Goal: Task Accomplishment & Management: Complete application form

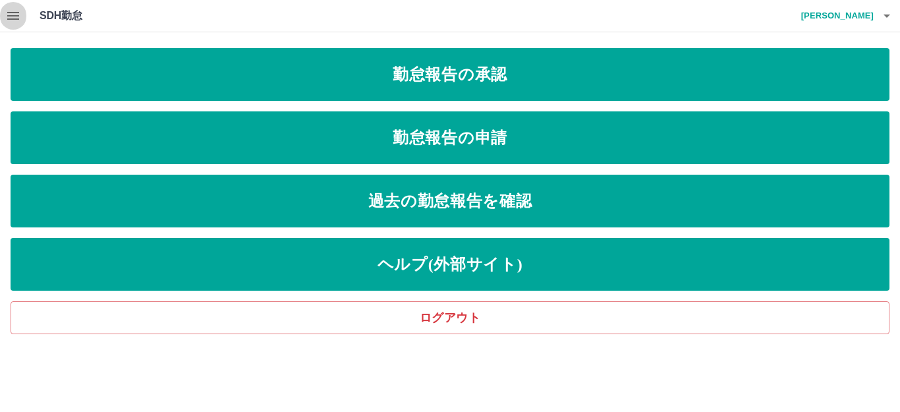
click at [11, 13] on icon "button" at bounding box center [13, 16] width 12 height 8
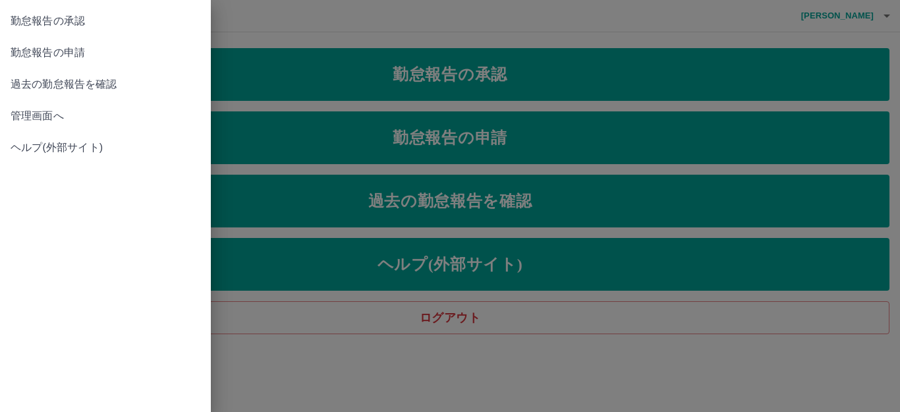
click at [69, 109] on span "管理画面へ" at bounding box center [106, 116] width 190 height 16
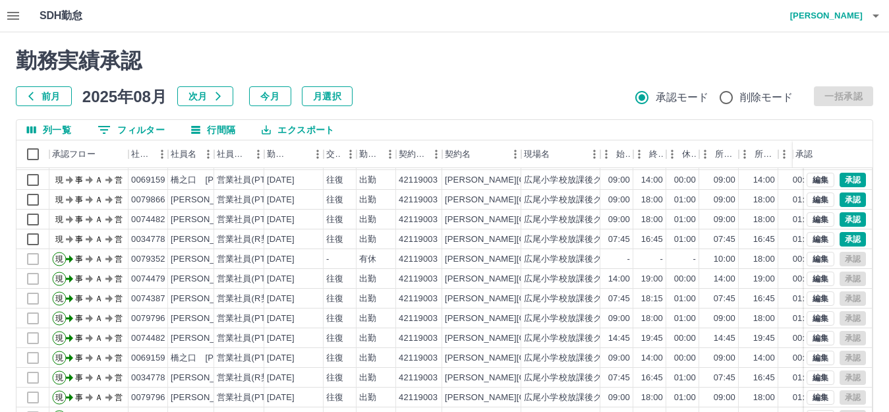
scroll to position [132, 0]
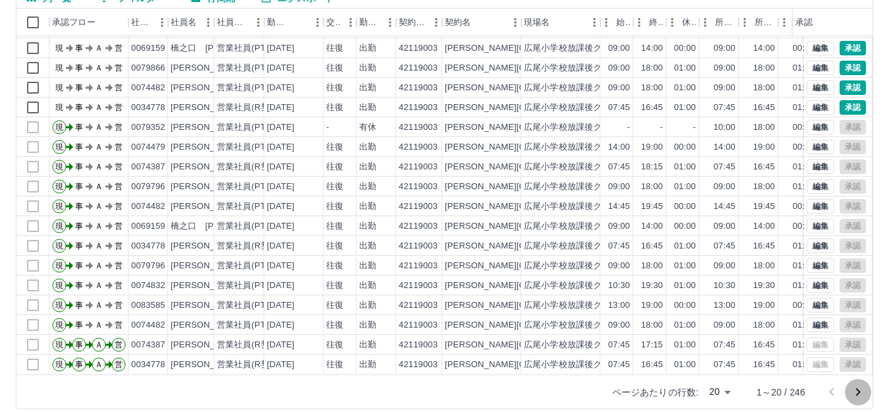
click at [848, 391] on button "次のページへ" at bounding box center [857, 392] width 26 height 26
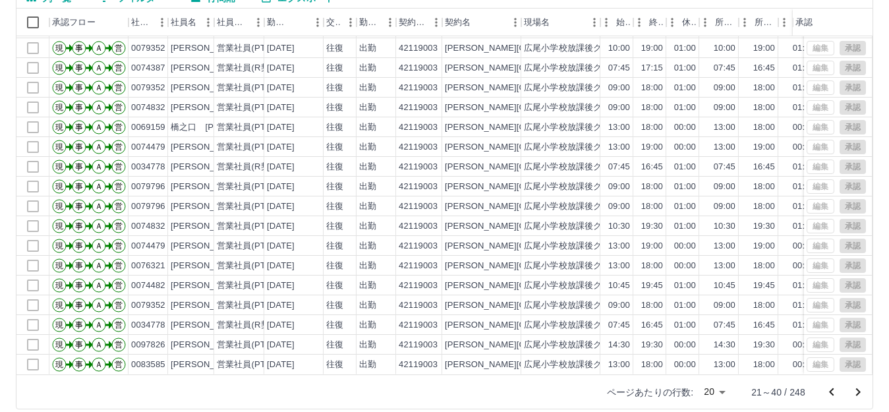
click at [837, 391] on icon "前のページへ" at bounding box center [831, 392] width 16 height 16
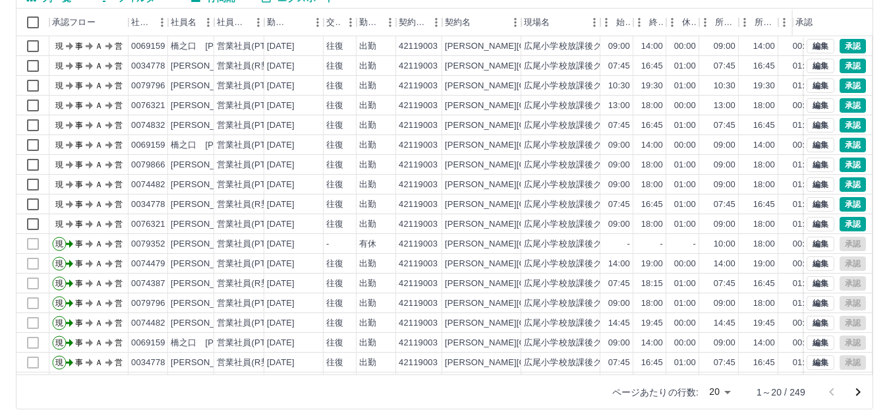
scroll to position [0, 0]
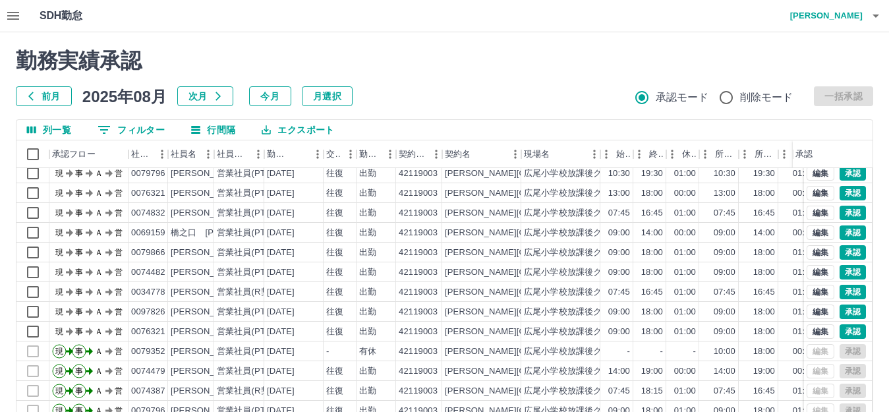
scroll to position [69, 0]
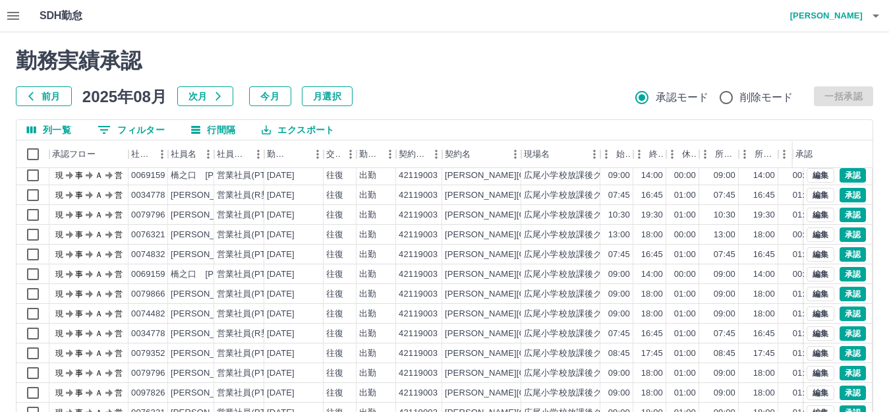
click at [11, 12] on icon "button" at bounding box center [13, 16] width 12 height 8
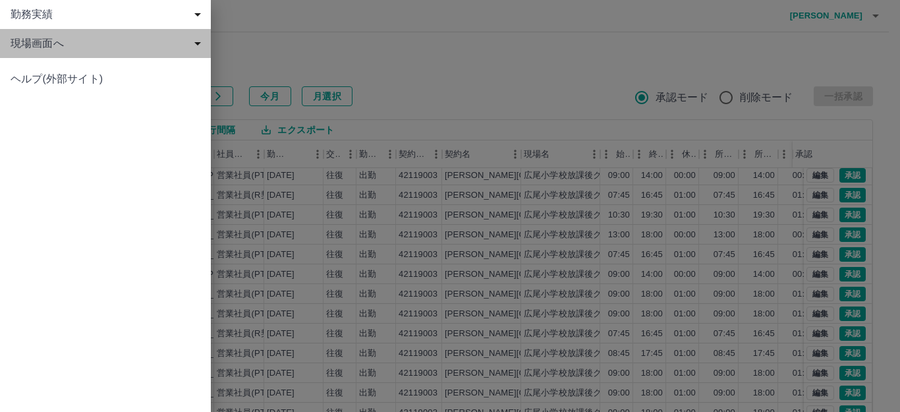
click at [49, 41] on span "現場画面へ" at bounding box center [108, 44] width 195 height 16
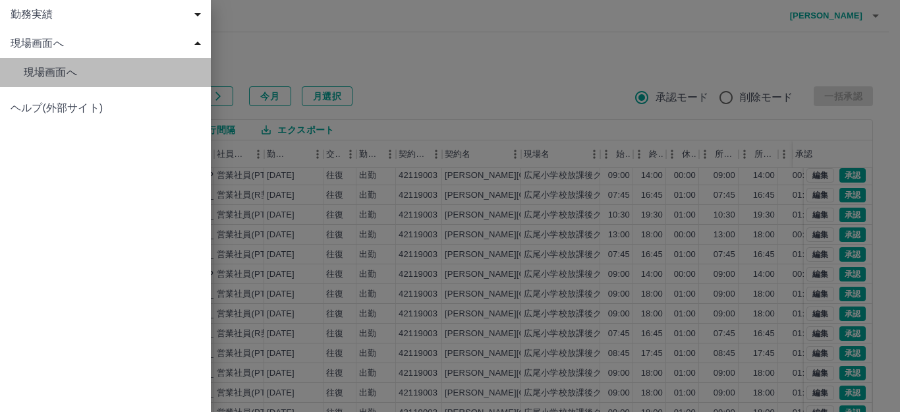
click at [61, 69] on span "現場画面へ" at bounding box center [112, 73] width 177 height 16
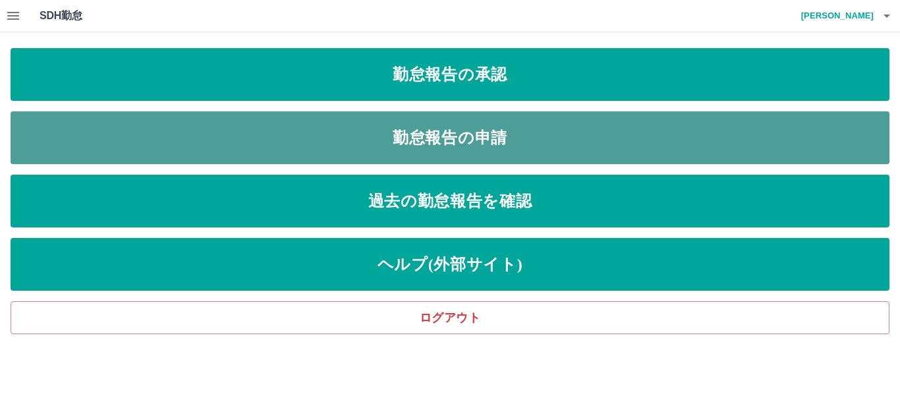
click at [248, 148] on link "勤怠報告の申請" at bounding box center [450, 137] width 879 height 53
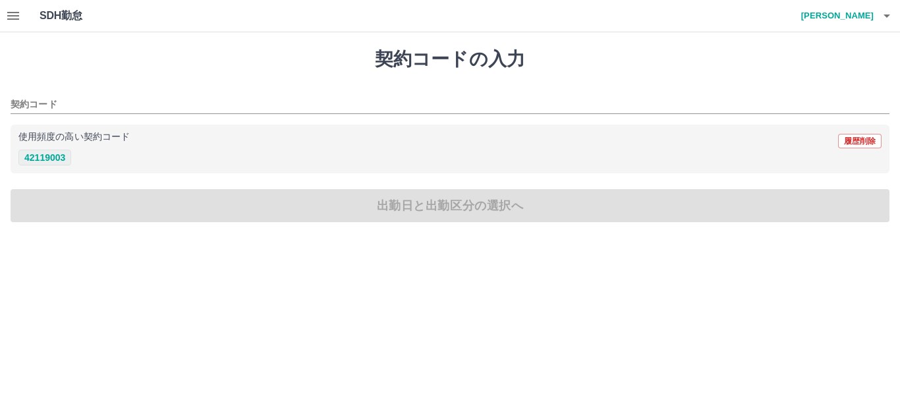
click at [53, 153] on button "42119003" at bounding box center [44, 158] width 53 height 16
type input "********"
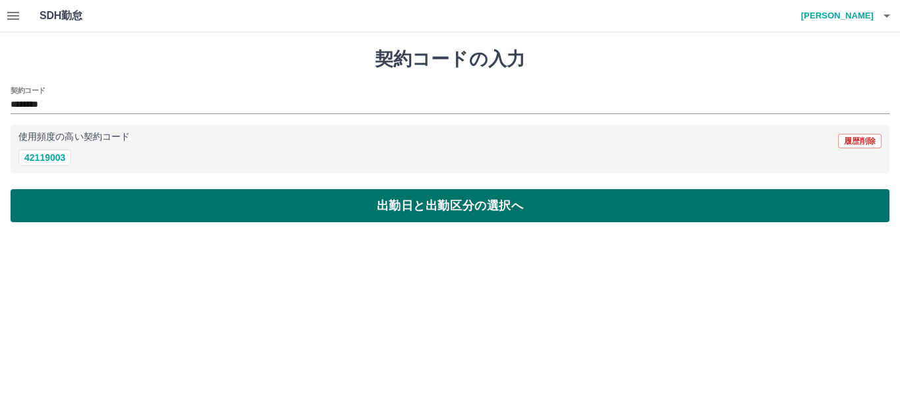
click at [88, 213] on button "出勤日と出勤区分の選択へ" at bounding box center [450, 205] width 879 height 33
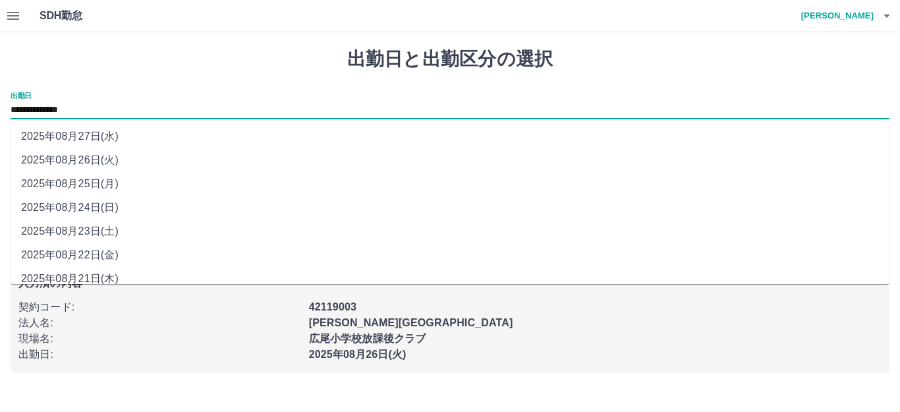
click at [65, 111] on input "**********" at bounding box center [450, 110] width 879 height 16
click at [76, 229] on li "2025年08月23日(土)" at bounding box center [450, 231] width 879 height 24
type input "**********"
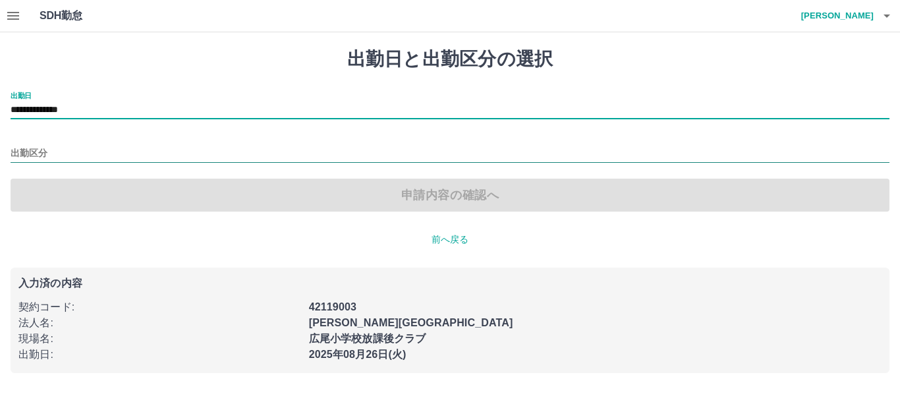
click at [59, 151] on input "出勤区分" at bounding box center [450, 154] width 879 height 16
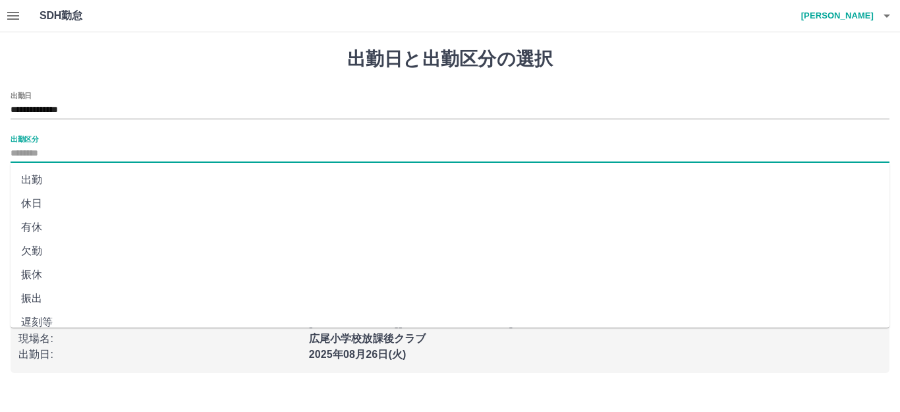
click at [60, 179] on li "出勤" at bounding box center [450, 180] width 879 height 24
type input "**"
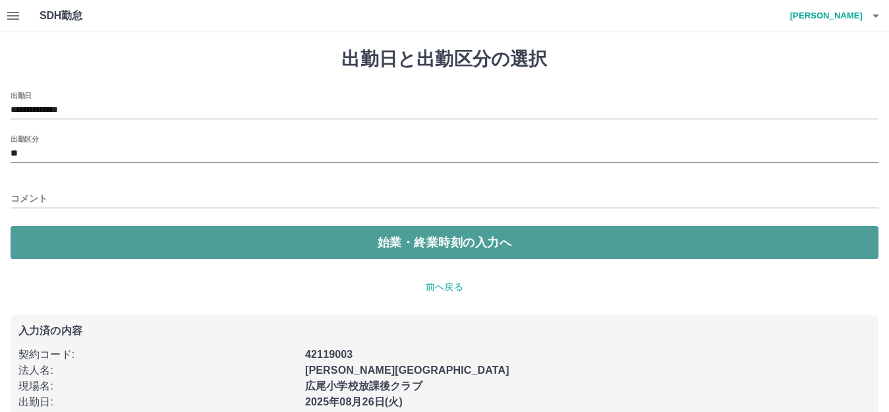
click at [59, 244] on button "始業・終業時刻の入力へ" at bounding box center [444, 242] width 867 height 33
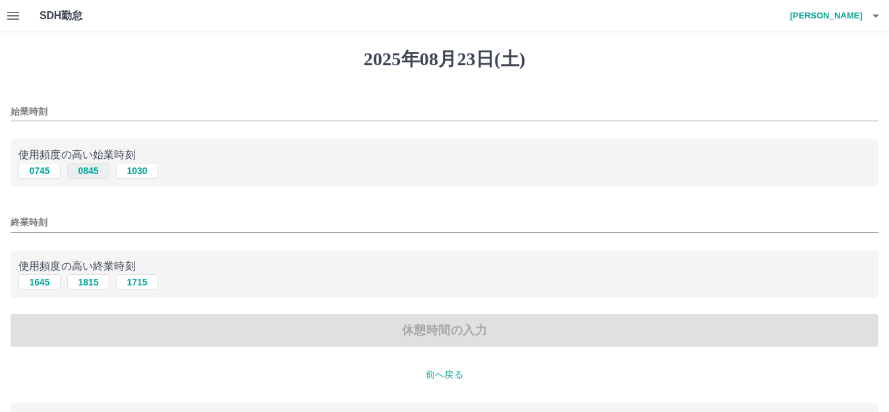
drag, startPoint x: 41, startPoint y: 174, endPoint x: 83, endPoint y: 172, distance: 41.5
click at [83, 172] on div "0745 0845 1030" at bounding box center [444, 171] width 852 height 16
click at [83, 172] on button "0845" at bounding box center [88, 171] width 42 height 16
type input "****"
click at [82, 279] on button "1815" at bounding box center [88, 282] width 42 height 16
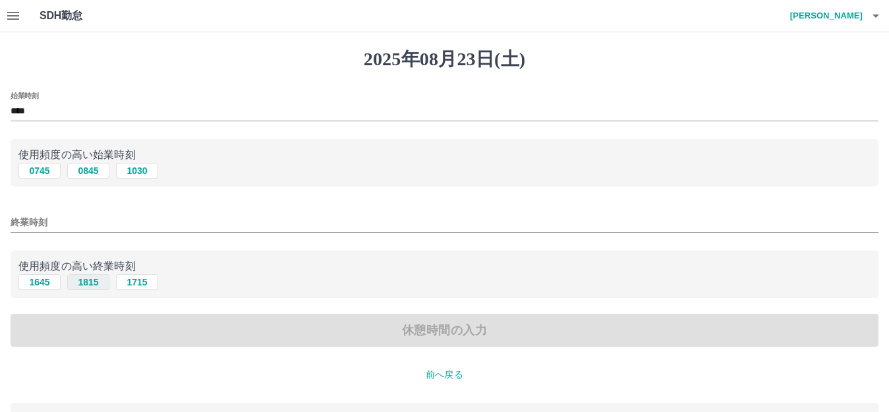
type input "****"
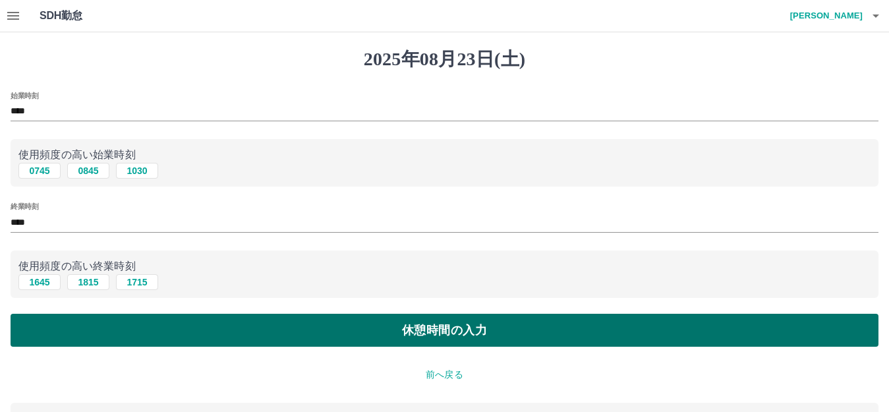
click at [94, 328] on button "休憩時間の入力" at bounding box center [444, 330] width 867 height 33
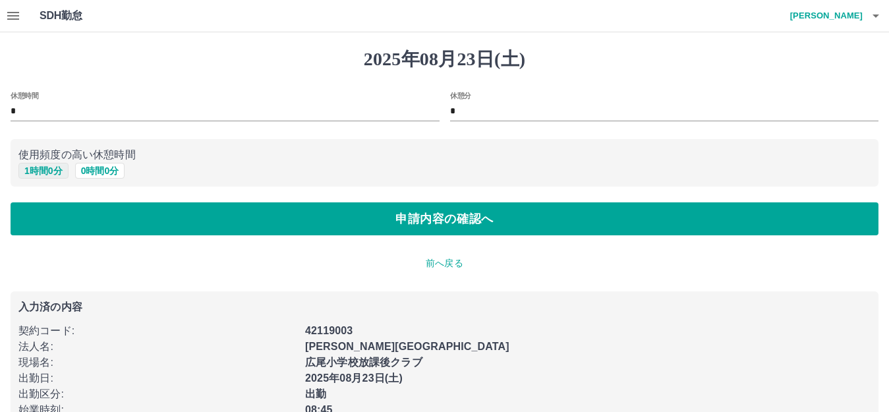
click at [49, 169] on button "1 時間 0 分" at bounding box center [43, 171] width 50 height 16
type input "*"
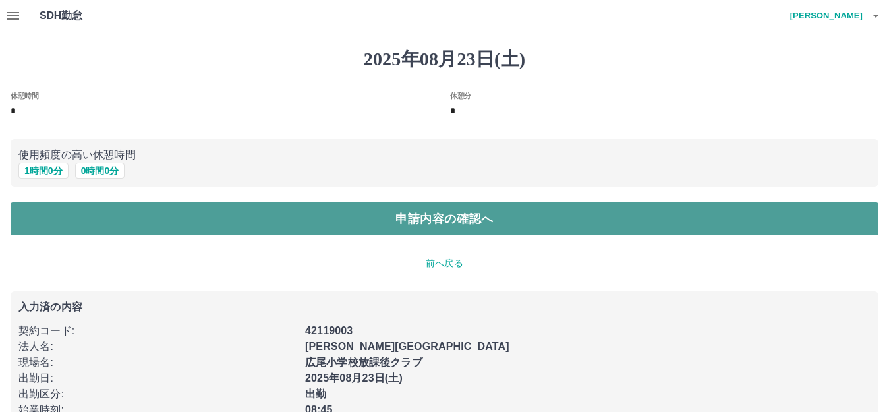
click at [74, 212] on button "申請内容の確認へ" at bounding box center [444, 218] width 867 height 33
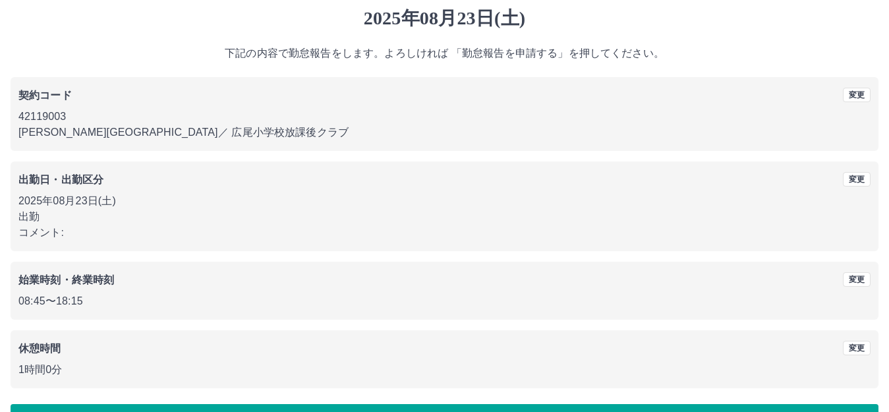
scroll to position [82, 0]
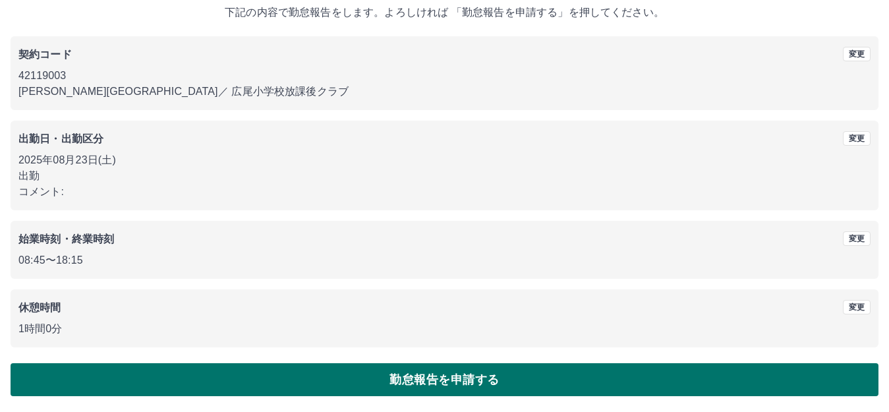
click at [216, 378] on button "勤怠報告を申請する" at bounding box center [444, 379] width 867 height 33
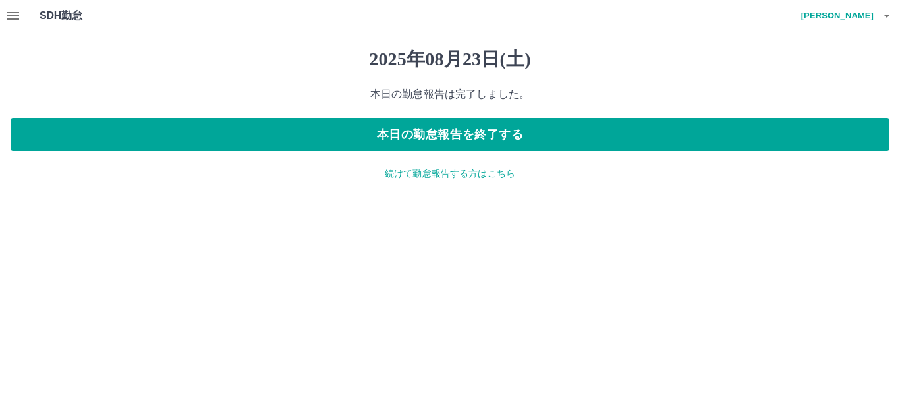
click at [427, 160] on div "2025年08月23日(土) 本日の勤怠報告は完了しました。 本日の勤怠報告を終了する 続けて勤怠報告する方はこちら" at bounding box center [450, 114] width 900 height 164
click at [427, 173] on p "続けて勤怠報告する方はこちら" at bounding box center [450, 174] width 879 height 14
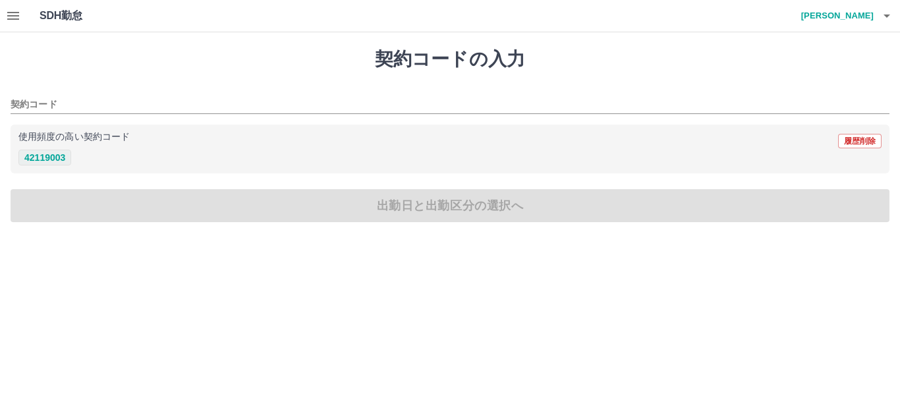
click at [51, 160] on button "42119003" at bounding box center [44, 158] width 53 height 16
type input "********"
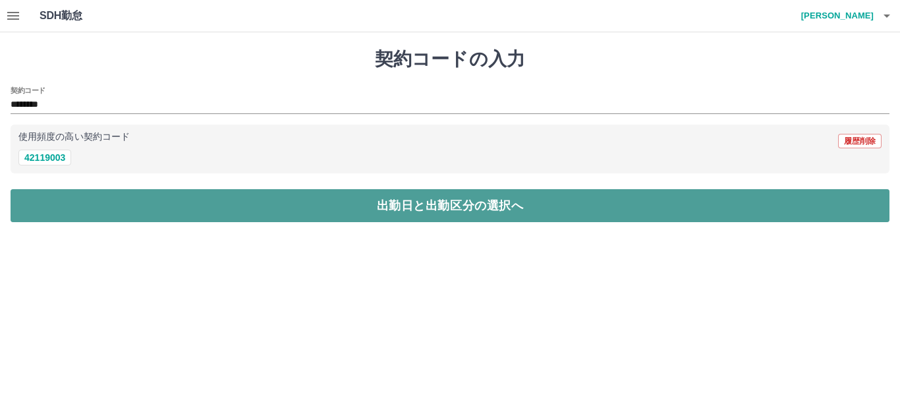
click at [59, 192] on button "出勤日と出勤区分の選択へ" at bounding box center [450, 205] width 879 height 33
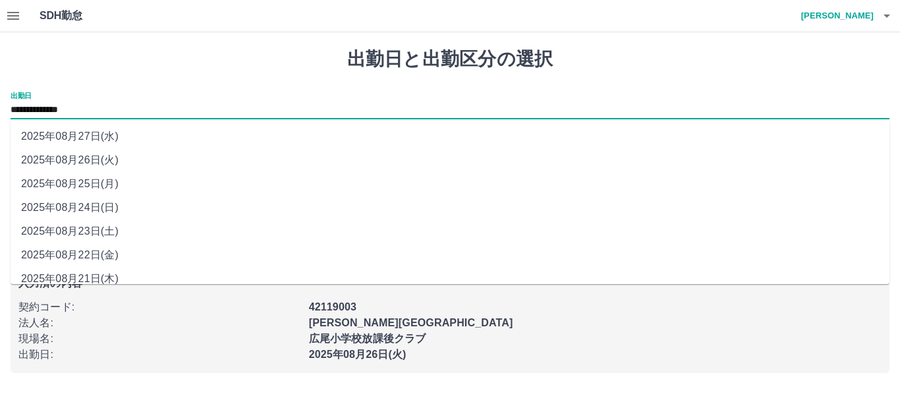
click at [73, 117] on input "**********" at bounding box center [450, 110] width 879 height 16
click at [22, 50] on h1 "出勤日と出勤区分の選択" at bounding box center [450, 59] width 879 height 22
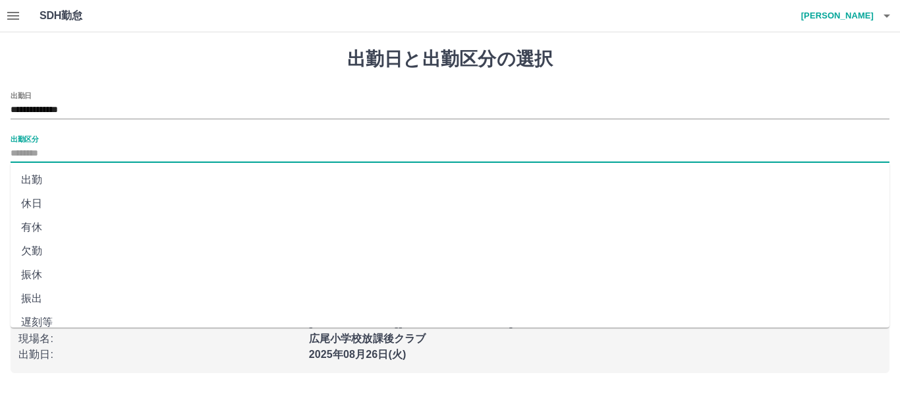
click at [141, 150] on input "出勤区分" at bounding box center [450, 154] width 879 height 16
click at [128, 175] on li "出勤" at bounding box center [450, 180] width 879 height 24
type input "**"
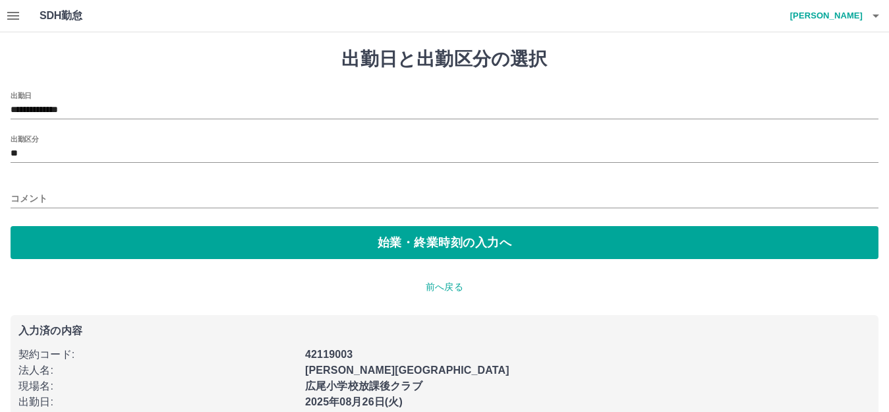
click at [119, 223] on div "**********" at bounding box center [444, 175] width 867 height 167
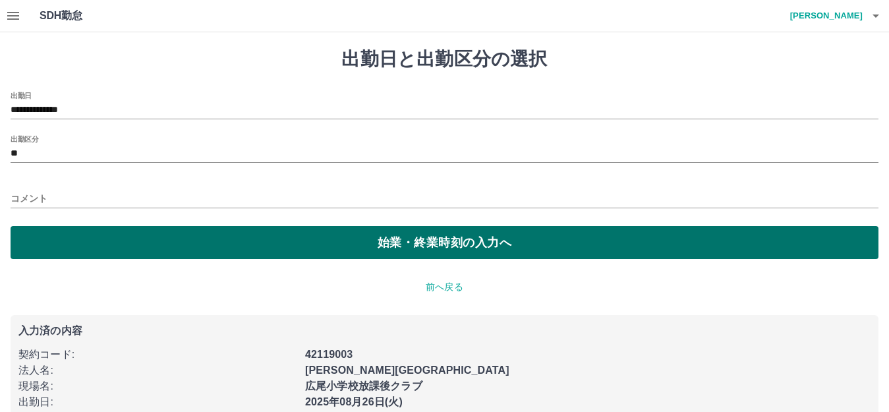
click at [107, 236] on button "始業・終業時刻の入力へ" at bounding box center [444, 242] width 867 height 33
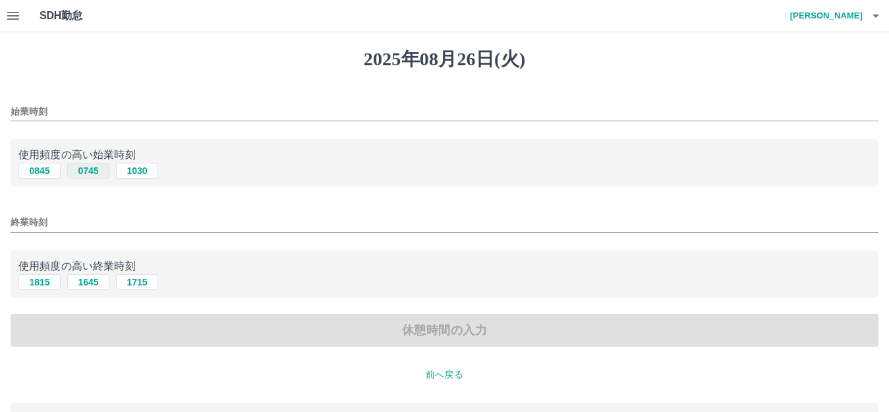
click at [82, 171] on button "0745" at bounding box center [88, 171] width 42 height 16
type input "****"
click at [144, 281] on button "1715" at bounding box center [137, 282] width 42 height 16
type input "****"
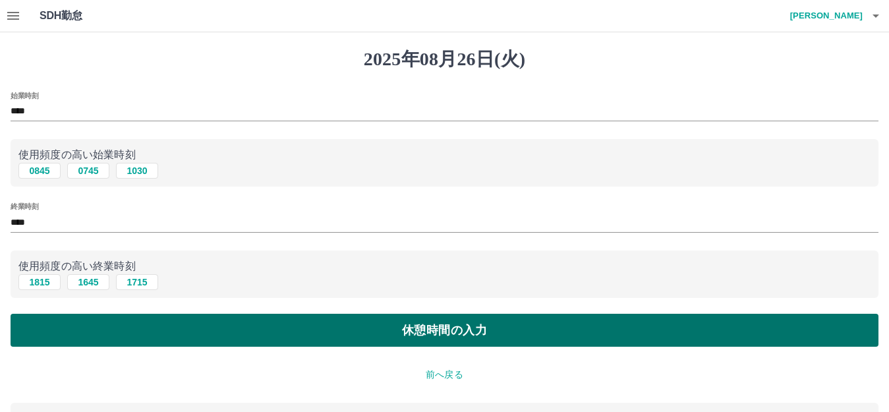
click at [148, 317] on button "休憩時間の入力" at bounding box center [444, 330] width 867 height 33
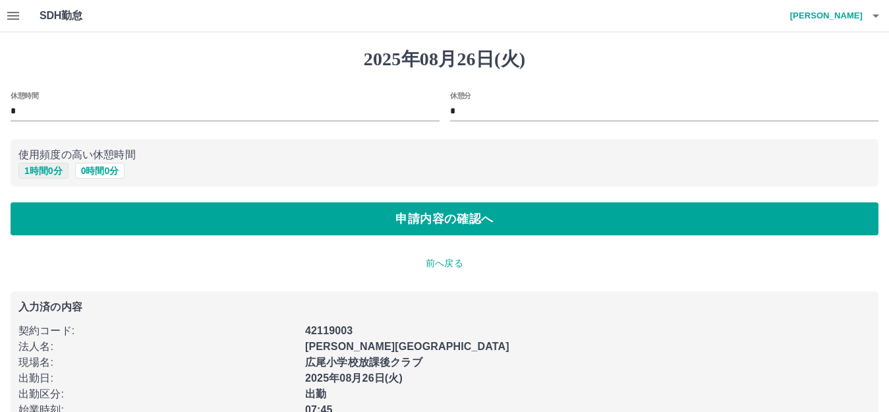
click at [45, 170] on button "1 時間 0 分" at bounding box center [43, 171] width 50 height 16
type input "*"
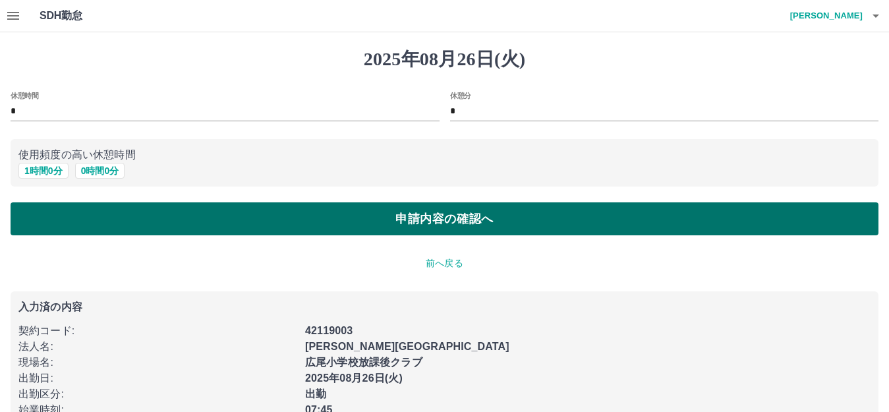
click at [83, 218] on button "申請内容の確認へ" at bounding box center [444, 218] width 867 height 33
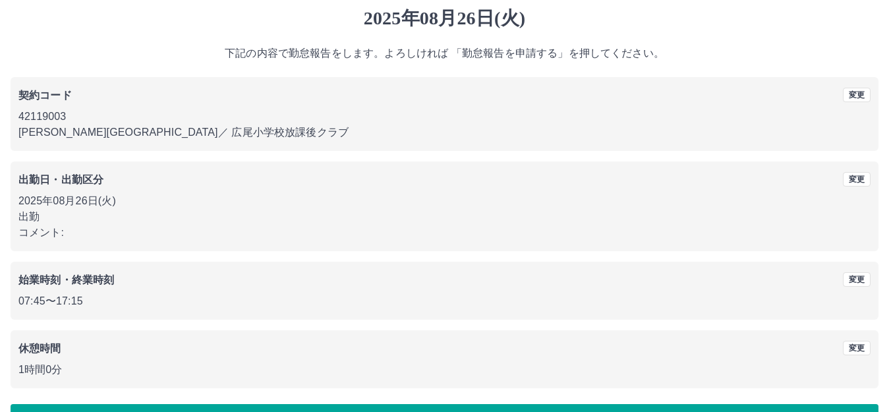
scroll to position [82, 0]
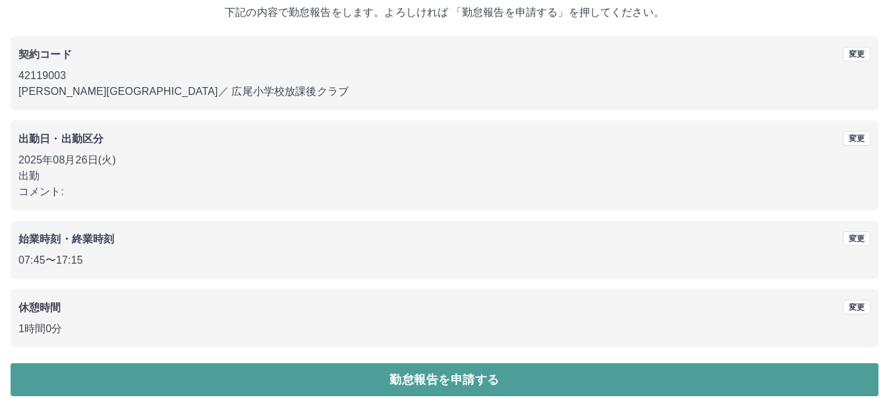
click at [248, 368] on button "勤怠報告を申請する" at bounding box center [444, 379] width 867 height 33
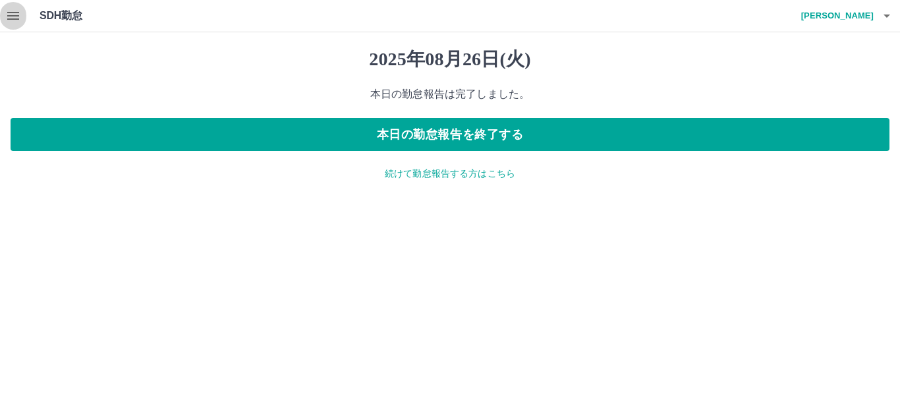
click at [13, 16] on icon "button" at bounding box center [13, 16] width 12 height 8
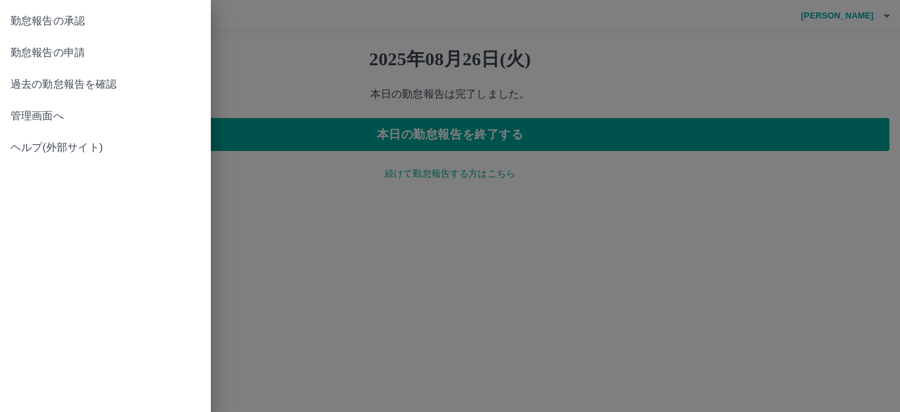
click at [38, 111] on span "管理画面へ" at bounding box center [106, 116] width 190 height 16
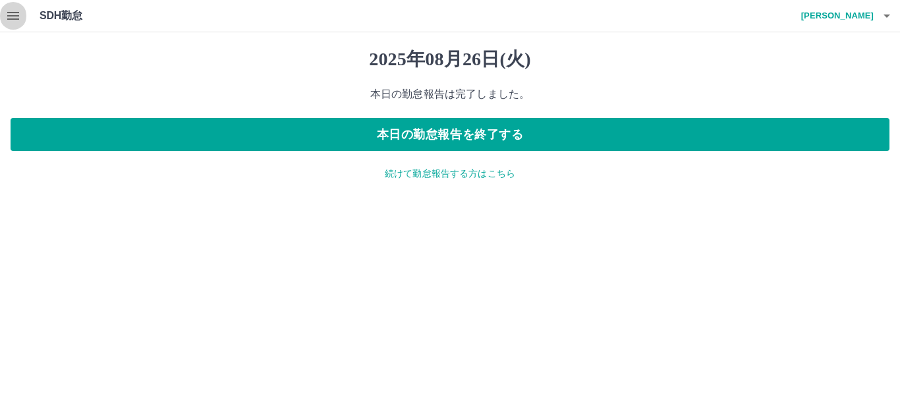
click at [12, 16] on icon "button" at bounding box center [13, 16] width 12 height 8
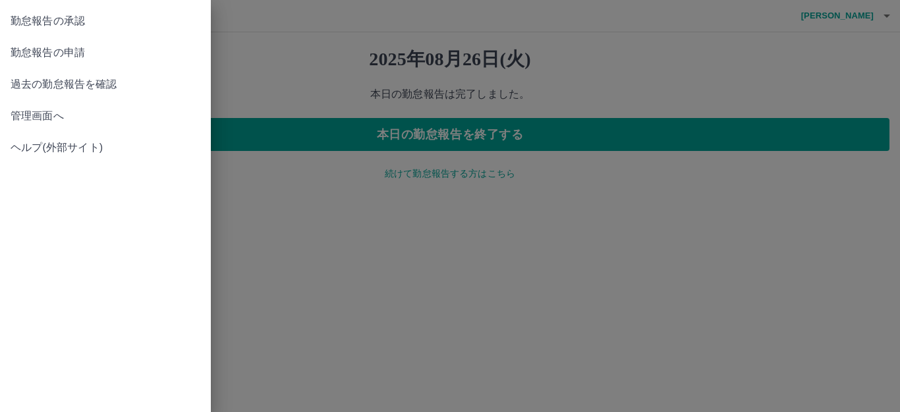
click at [20, 120] on span "管理画面へ" at bounding box center [106, 116] width 190 height 16
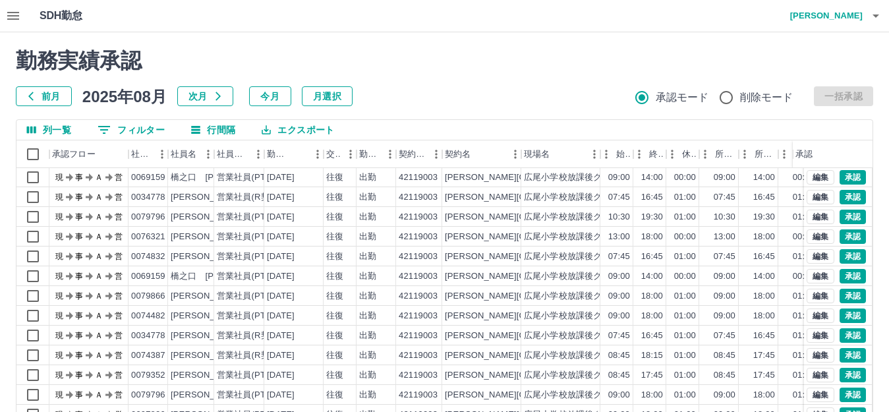
scroll to position [3, 0]
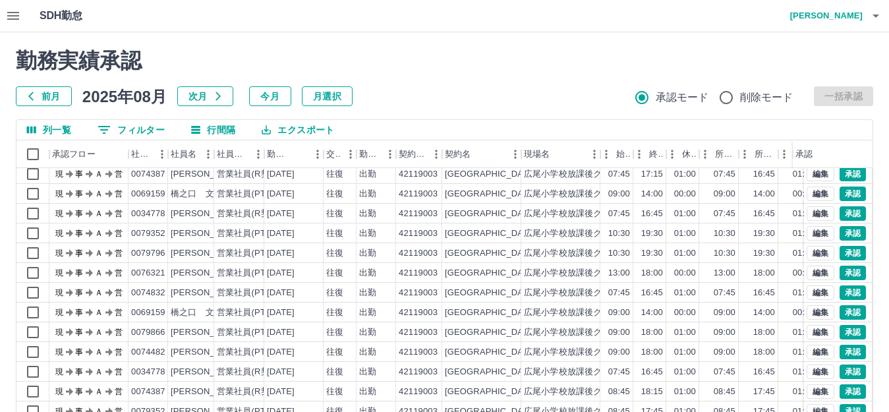
scroll to position [3, 0]
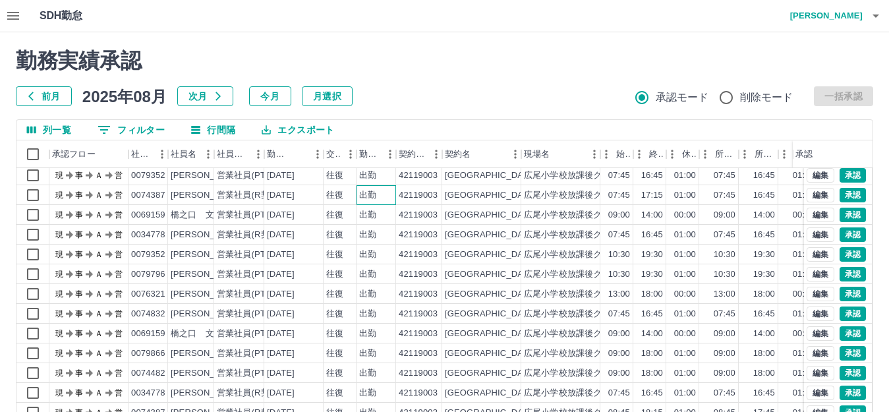
drag, startPoint x: 366, startPoint y: 202, endPoint x: 371, endPoint y: 207, distance: 8.4
click at [368, 202] on div "出勤" at bounding box center [376, 195] width 40 height 20
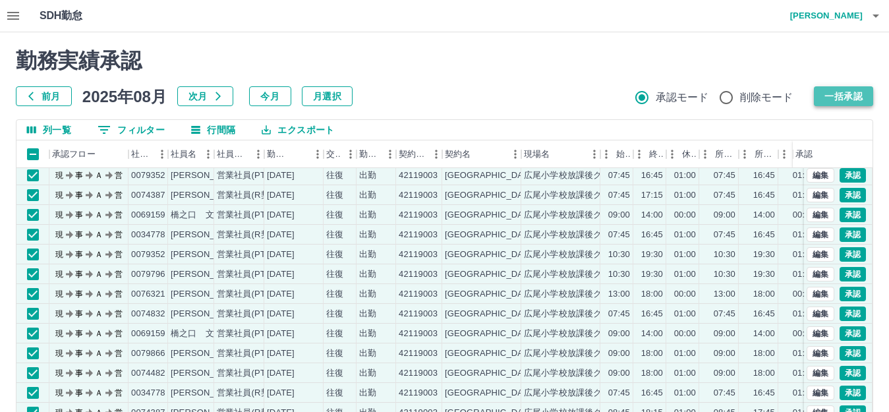
click at [844, 90] on button "一括承認" at bounding box center [842, 96] width 59 height 20
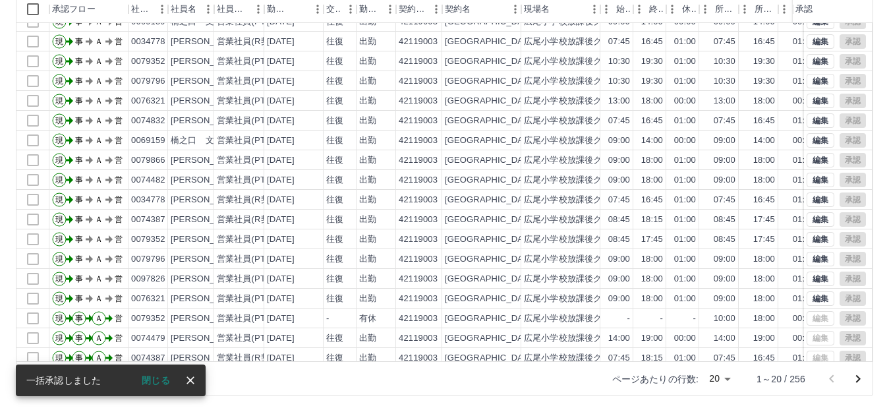
scroll to position [69, 0]
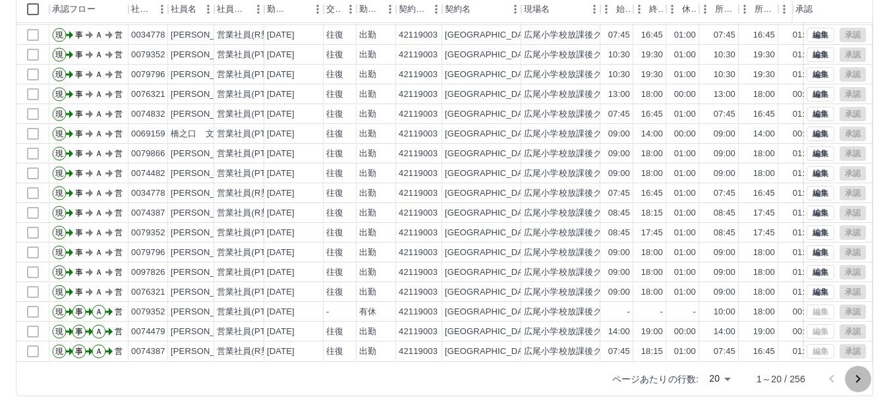
click at [858, 375] on icon "次のページへ" at bounding box center [858, 379] width 16 height 16
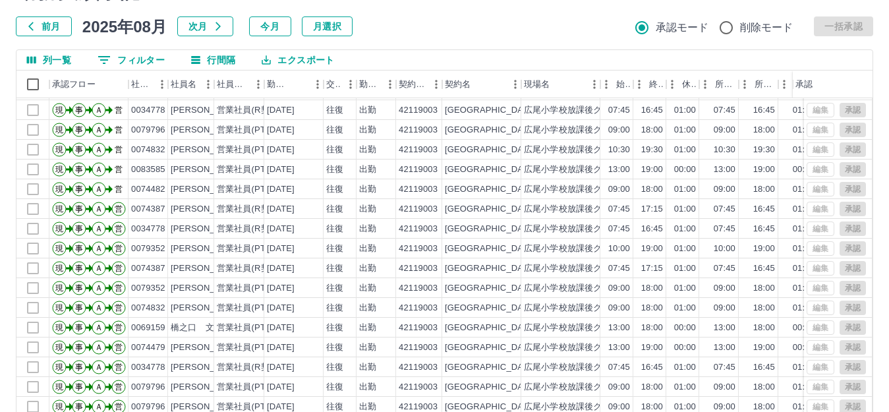
scroll to position [145, 0]
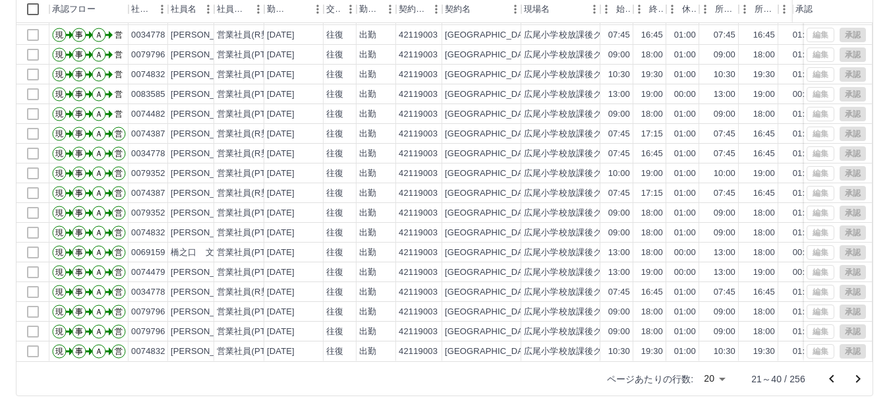
click at [859, 378] on icon "次のページへ" at bounding box center [858, 379] width 5 height 8
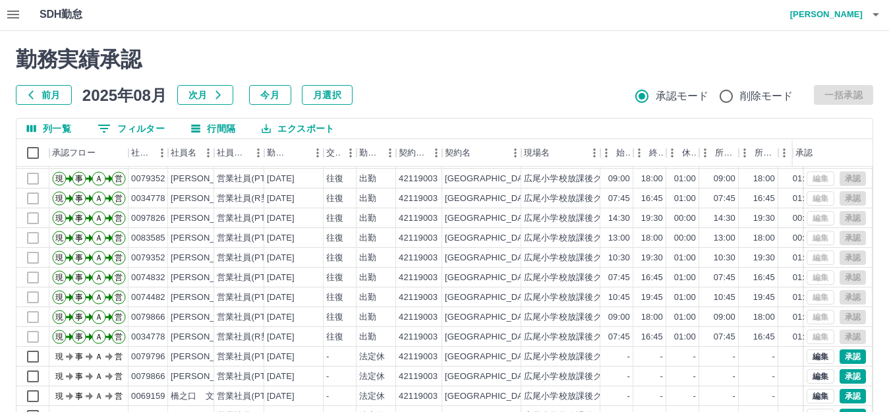
scroll to position [0, 0]
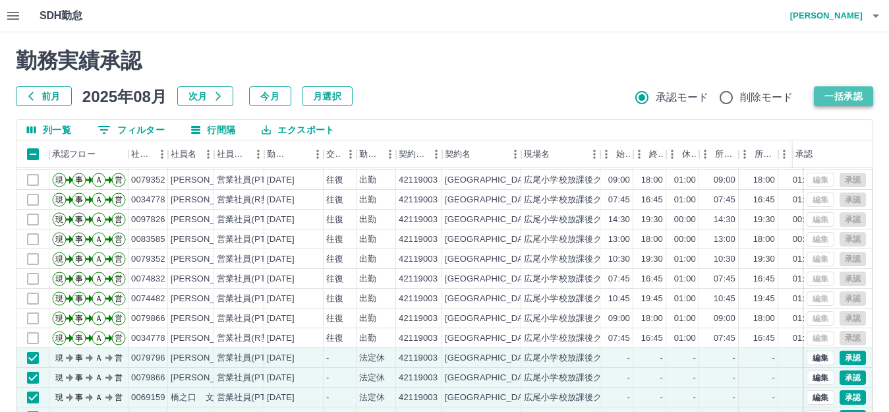
click at [852, 99] on button "一括承認" at bounding box center [842, 96] width 59 height 20
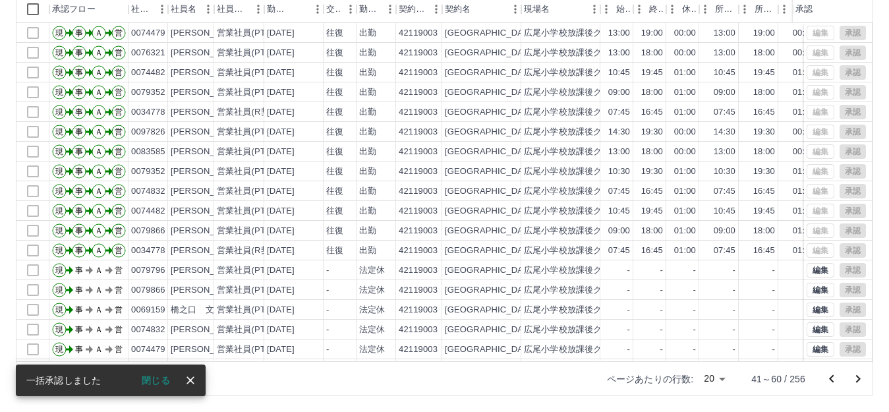
scroll to position [69, 0]
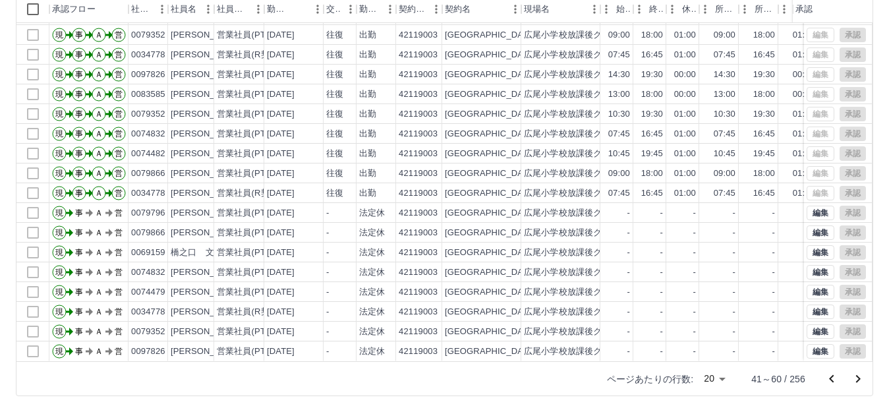
click at [858, 383] on icon "次のページへ" at bounding box center [858, 379] width 16 height 16
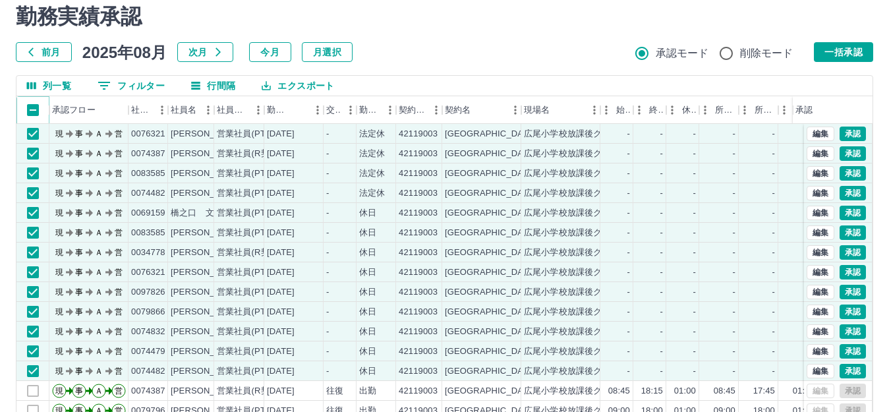
scroll to position [0, 0]
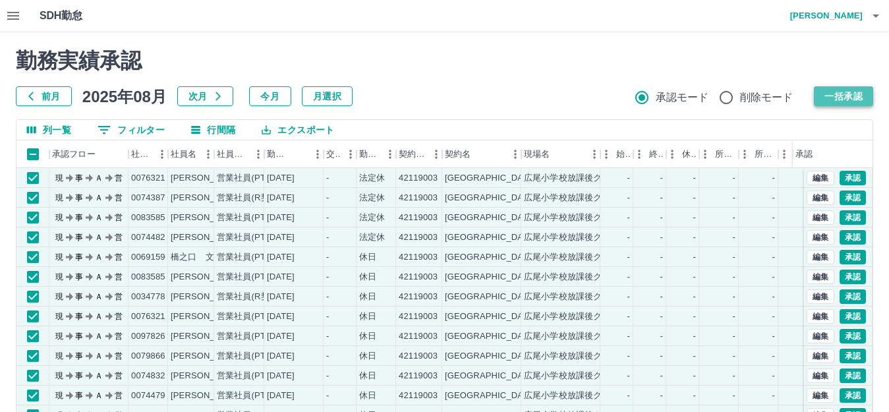
click at [863, 104] on button "一括承認" at bounding box center [842, 96] width 59 height 20
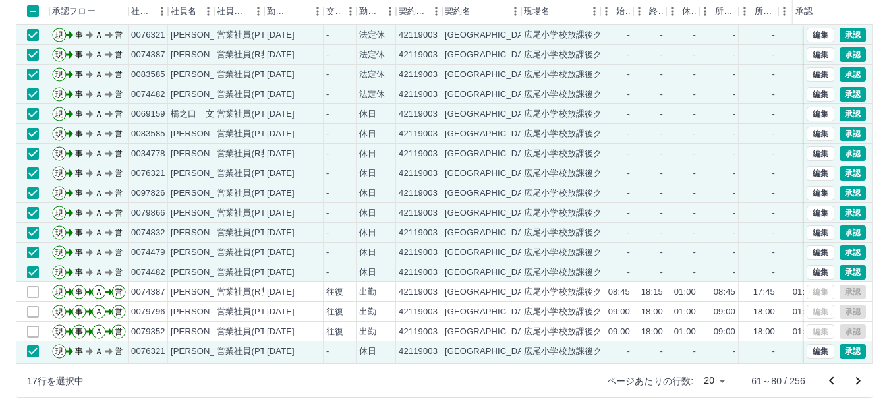
scroll to position [142, 0]
drag, startPoint x: 872, startPoint y: 159, endPoint x: 867, endPoint y: 211, distance: 52.9
click at [867, 211] on div "列一覧 0 フィルター 行間隔 エクスポート 承認フロー 社員番号 社員名 社員区分 勤務日 交通費 勤務区分 契約コード 契約名 現場名 始業 終業 休憩 …" at bounding box center [444, 188] width 857 height 422
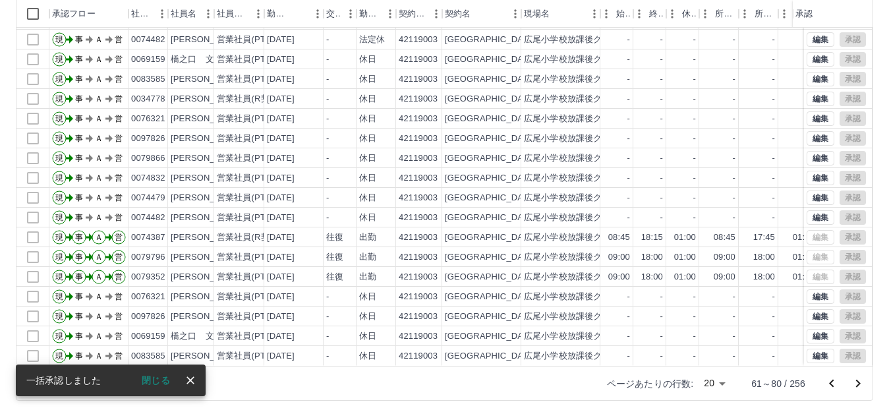
scroll to position [145, 0]
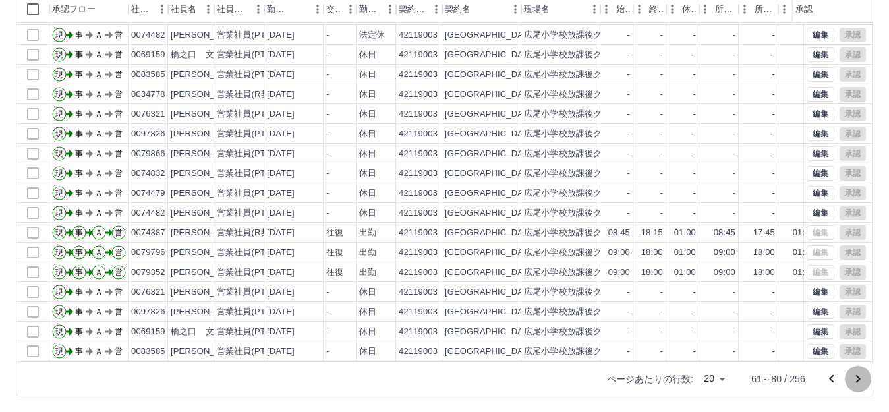
click at [859, 380] on icon "次のページへ" at bounding box center [858, 379] width 16 height 16
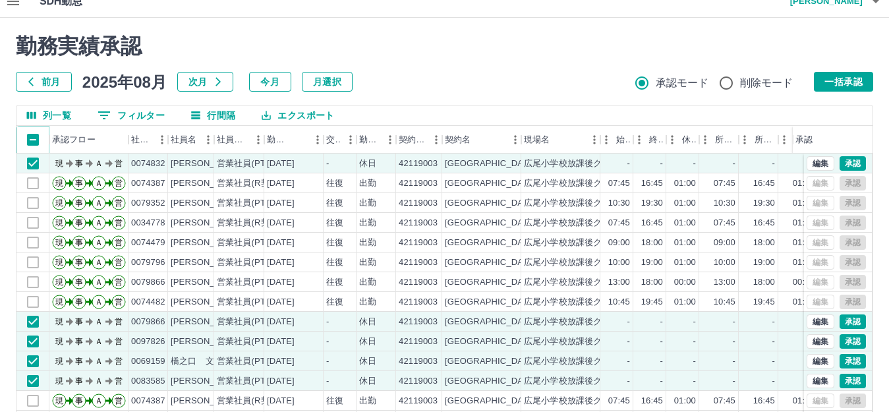
scroll to position [0, 0]
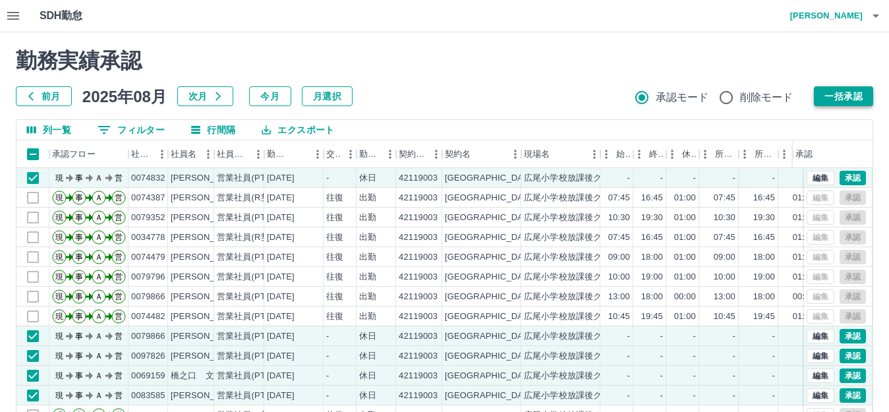
click at [837, 94] on button "一括承認" at bounding box center [842, 96] width 59 height 20
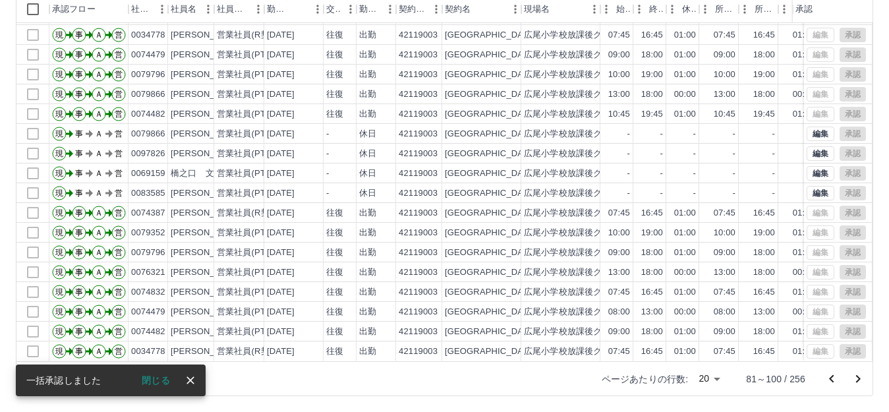
scroll to position [69, 0]
click at [848, 383] on button "次のページへ" at bounding box center [857, 379] width 26 height 26
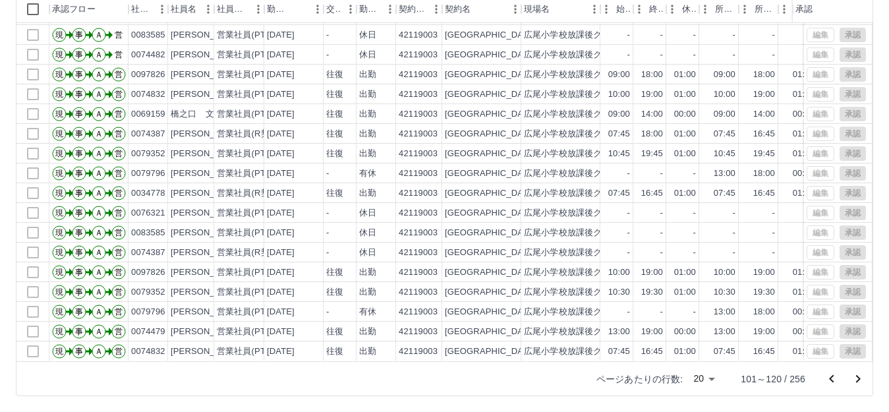
click at [864, 381] on icon "次のページへ" at bounding box center [858, 379] width 16 height 16
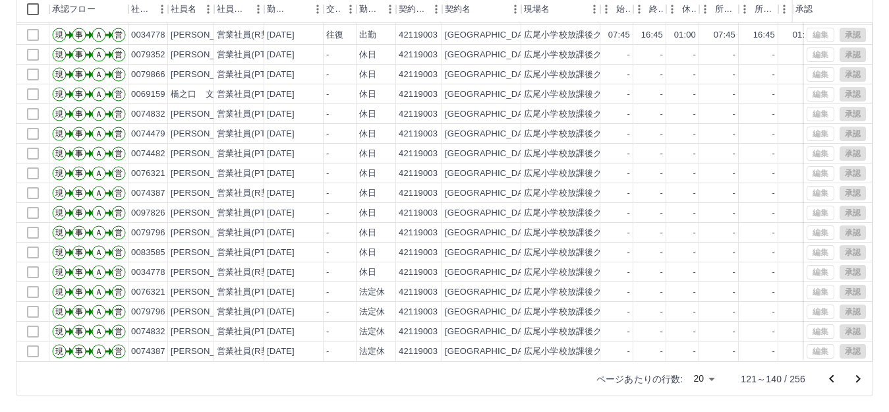
click at [858, 379] on icon "次のページへ" at bounding box center [858, 379] width 5 height 8
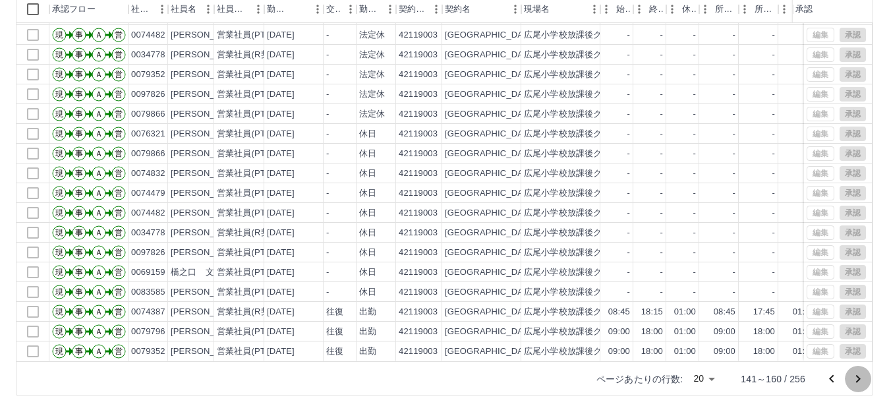
click at [854, 379] on icon "次のページへ" at bounding box center [858, 379] width 16 height 16
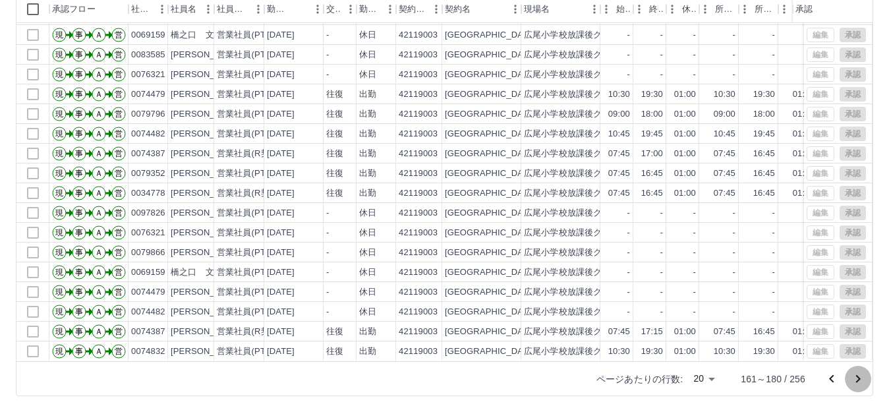
click at [855, 379] on icon "次のページへ" at bounding box center [858, 379] width 16 height 16
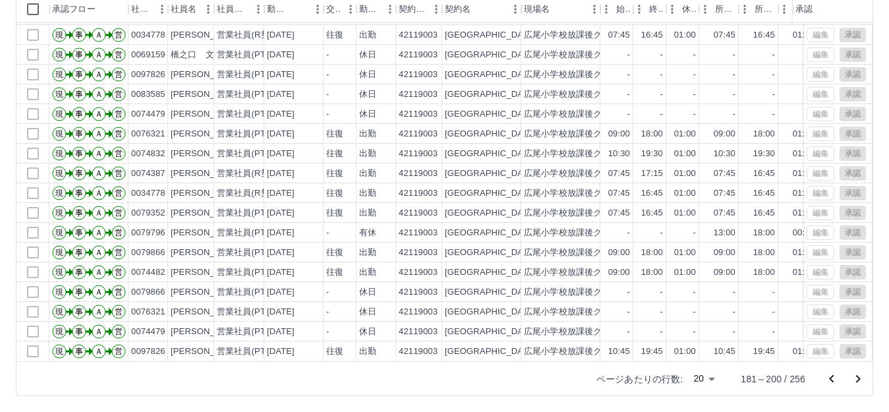
click at [860, 377] on icon "次のページへ" at bounding box center [858, 379] width 16 height 16
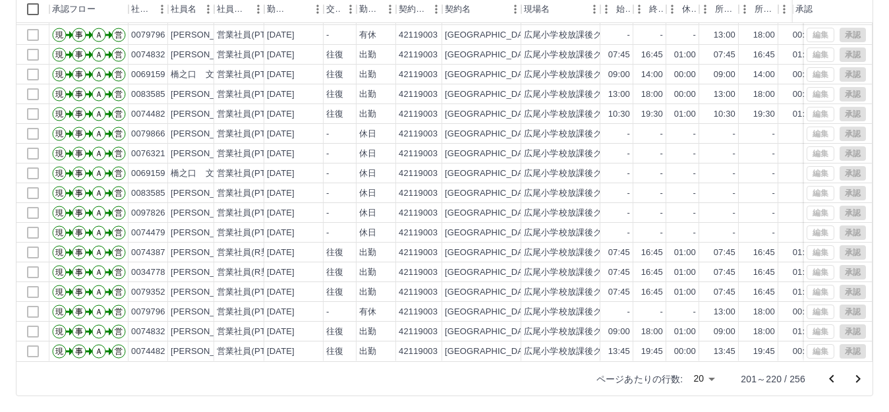
click at [856, 387] on button "次のページへ" at bounding box center [857, 379] width 26 height 26
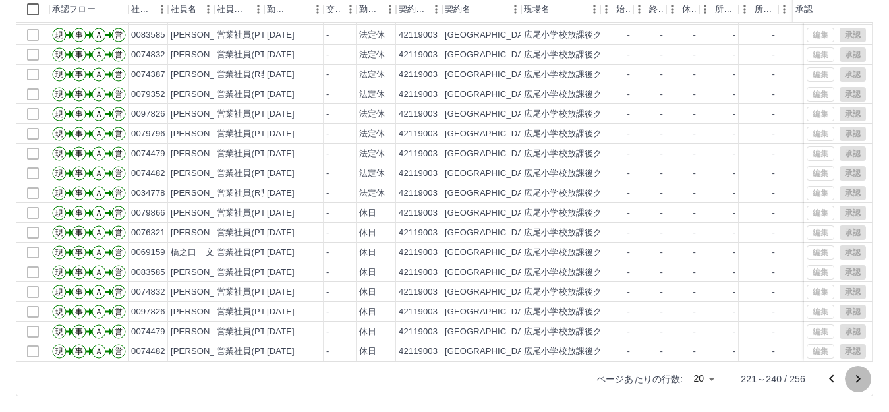
click at [857, 385] on icon "次のページへ" at bounding box center [858, 379] width 16 height 16
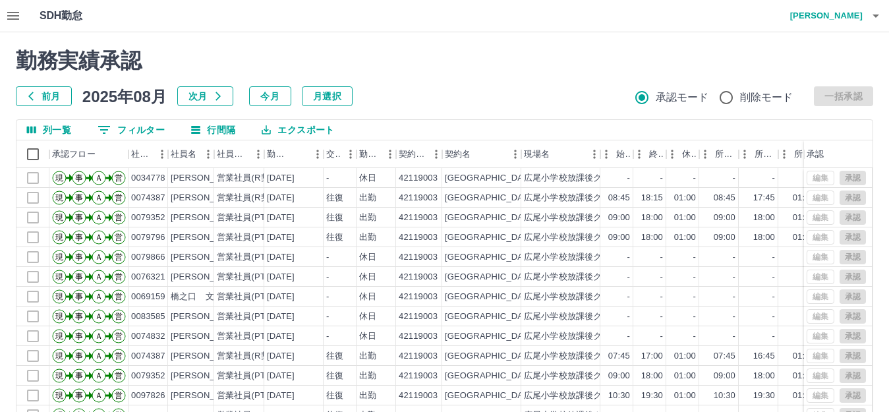
scroll to position [145, 0]
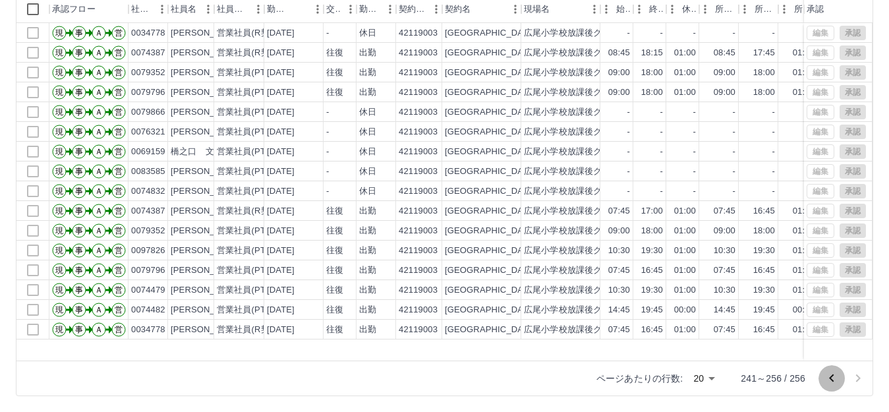
click at [838, 381] on icon "前のページへ" at bounding box center [831, 378] width 16 height 16
click at [837, 381] on icon "前のページへ" at bounding box center [831, 378] width 16 height 16
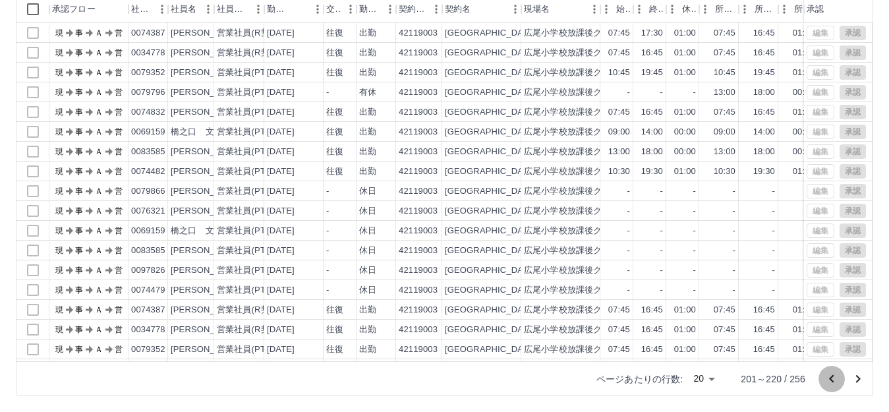
click at [837, 381] on icon "前のページへ" at bounding box center [831, 379] width 16 height 16
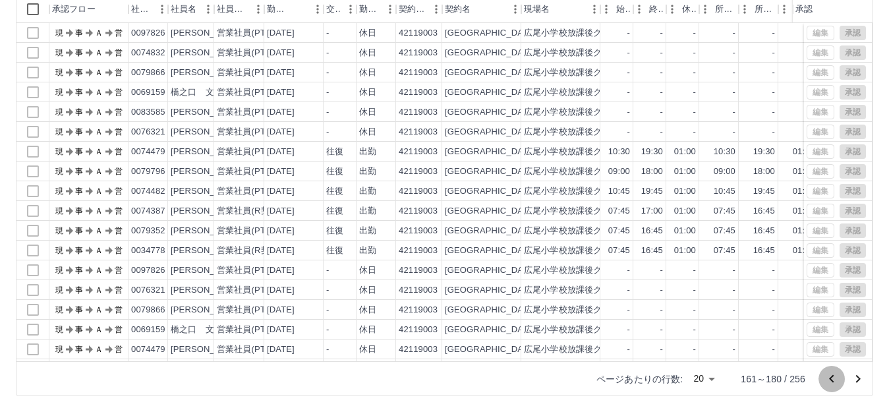
click at [837, 381] on icon "前のページへ" at bounding box center [831, 379] width 16 height 16
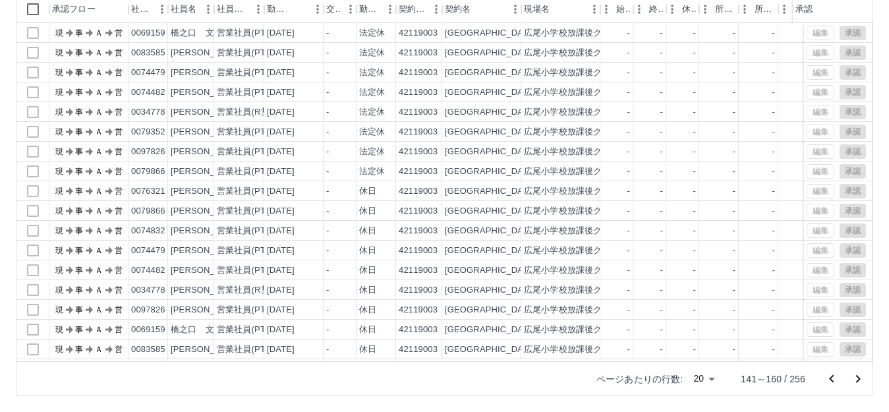
click at [837, 381] on icon "前のページへ" at bounding box center [831, 379] width 16 height 16
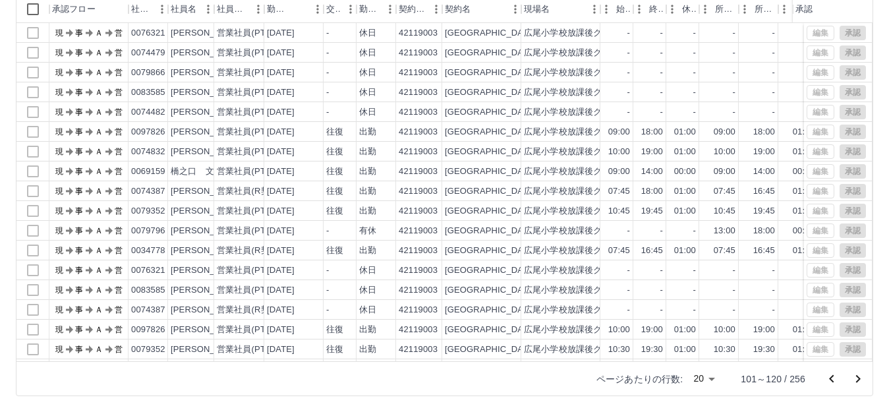
click at [837, 381] on icon "前のページへ" at bounding box center [831, 379] width 16 height 16
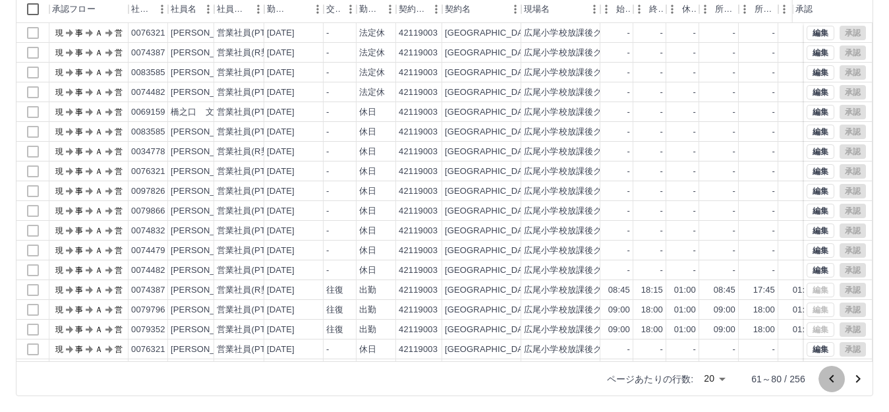
click at [837, 381] on icon "前のページへ" at bounding box center [831, 379] width 16 height 16
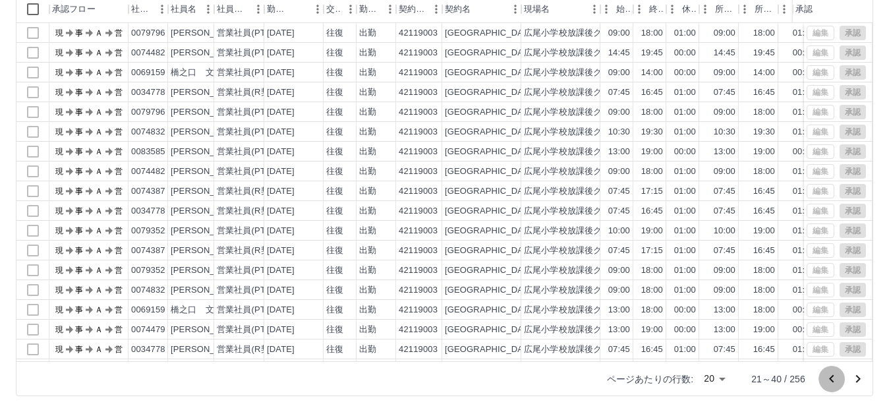
click at [837, 381] on div at bounding box center [844, 379] width 53 height 26
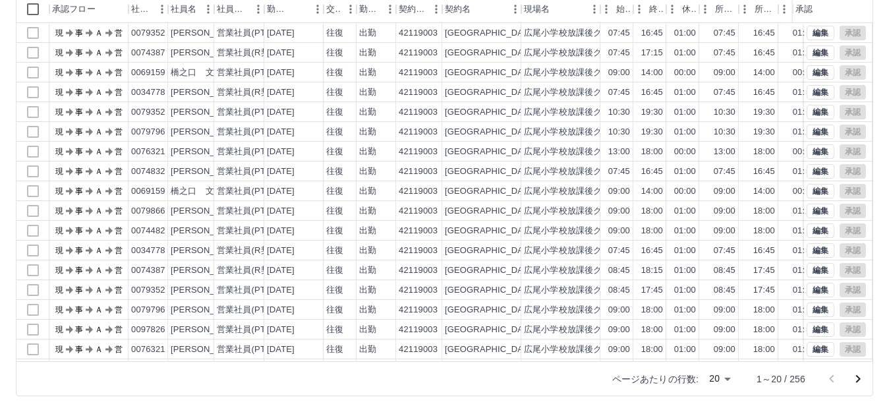
click at [837, 381] on div at bounding box center [844, 379] width 53 height 26
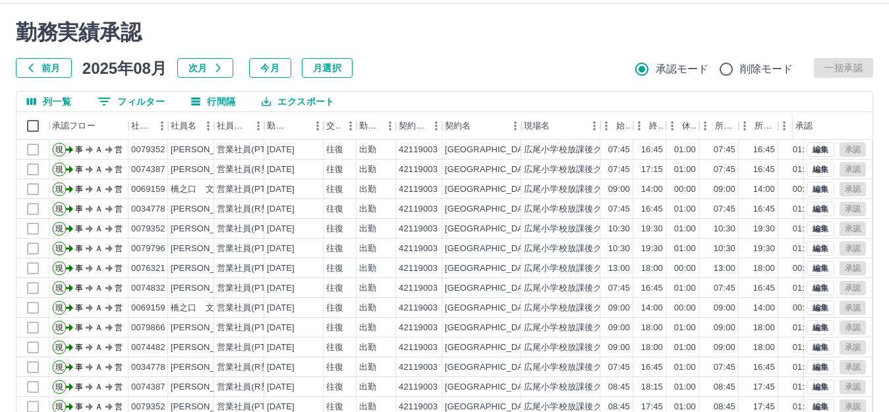
scroll to position [0, 0]
